Goal: Information Seeking & Learning: Learn about a topic

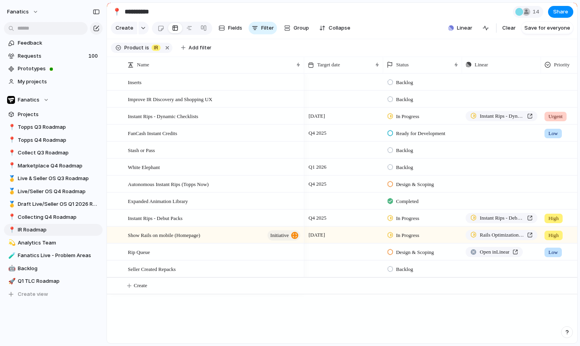
click at [250, 320] on div "Inserts Improve IR Discovery and Shopping UX Instant Rips - Dynamic Checklists …" at bounding box center [342, 208] width 471 height 270
